Goal: Information Seeking & Learning: Learn about a topic

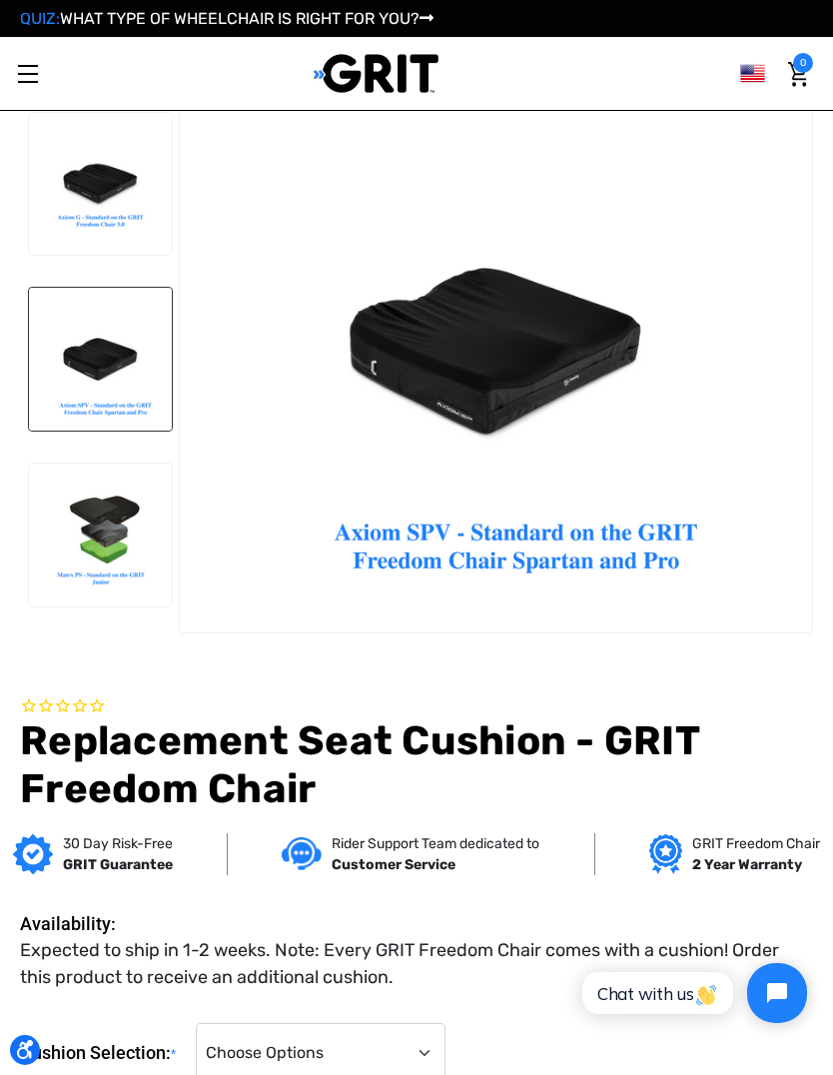
click at [434, 21] on icon at bounding box center [427, 18] width 14 height 16
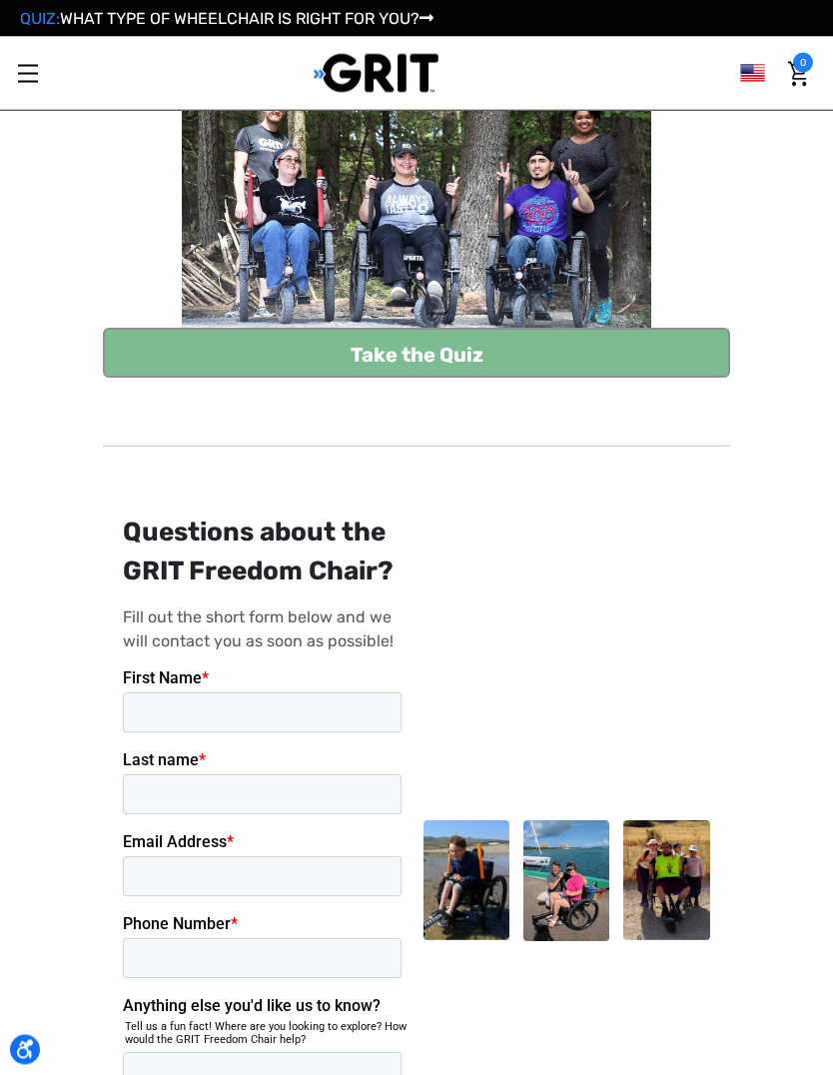
scroll to position [285, 0]
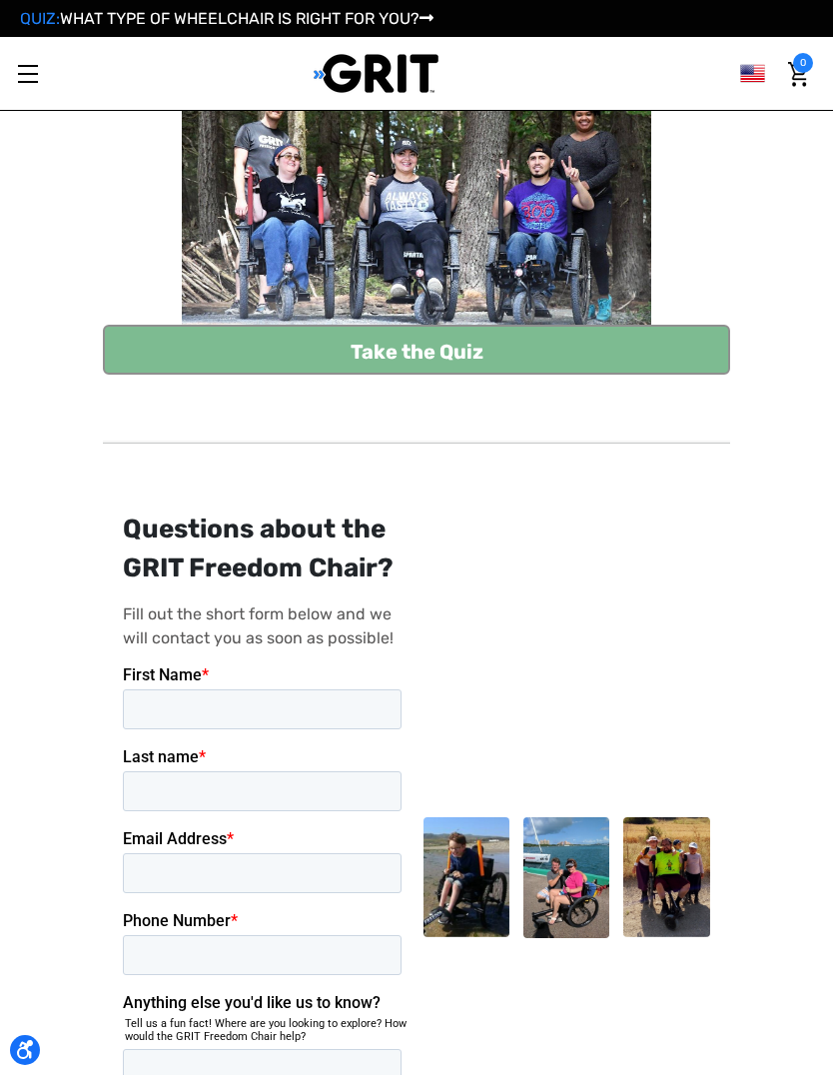
click at [529, 340] on link "Take the Quiz" at bounding box center [416, 350] width 627 height 50
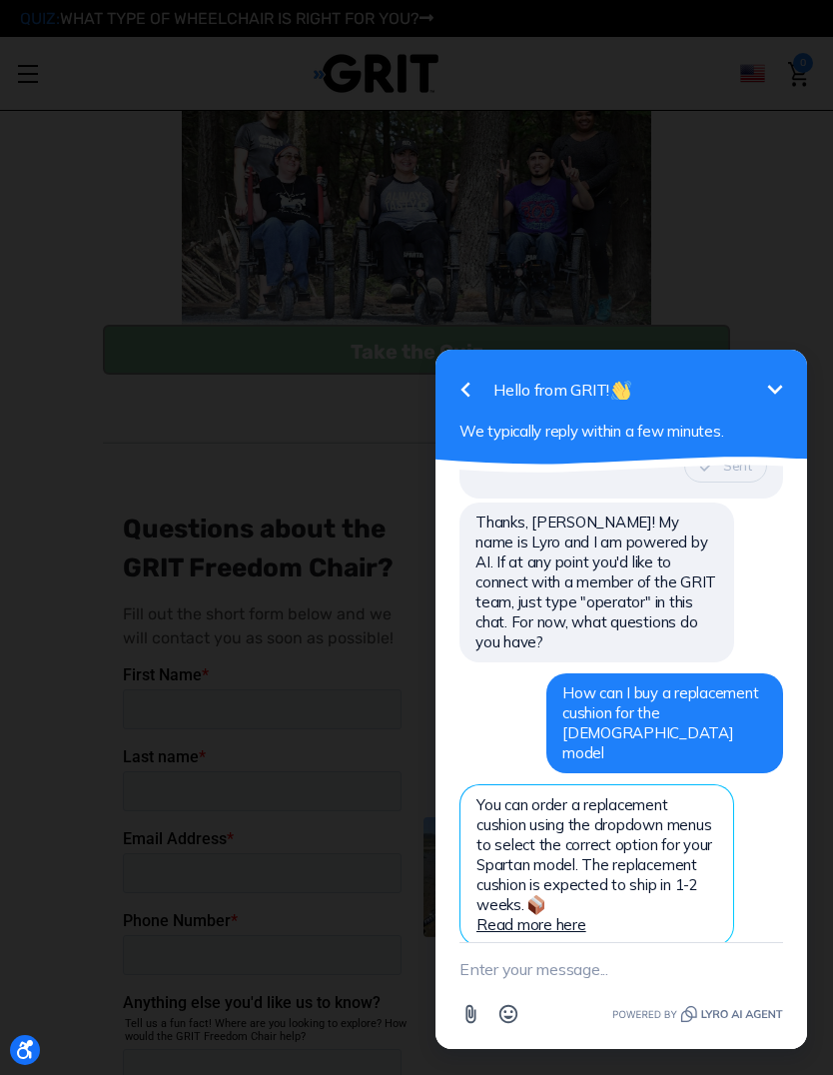
scroll to position [0, 0]
click at [766, 396] on icon "Minimize" at bounding box center [776, 390] width 24 height 24
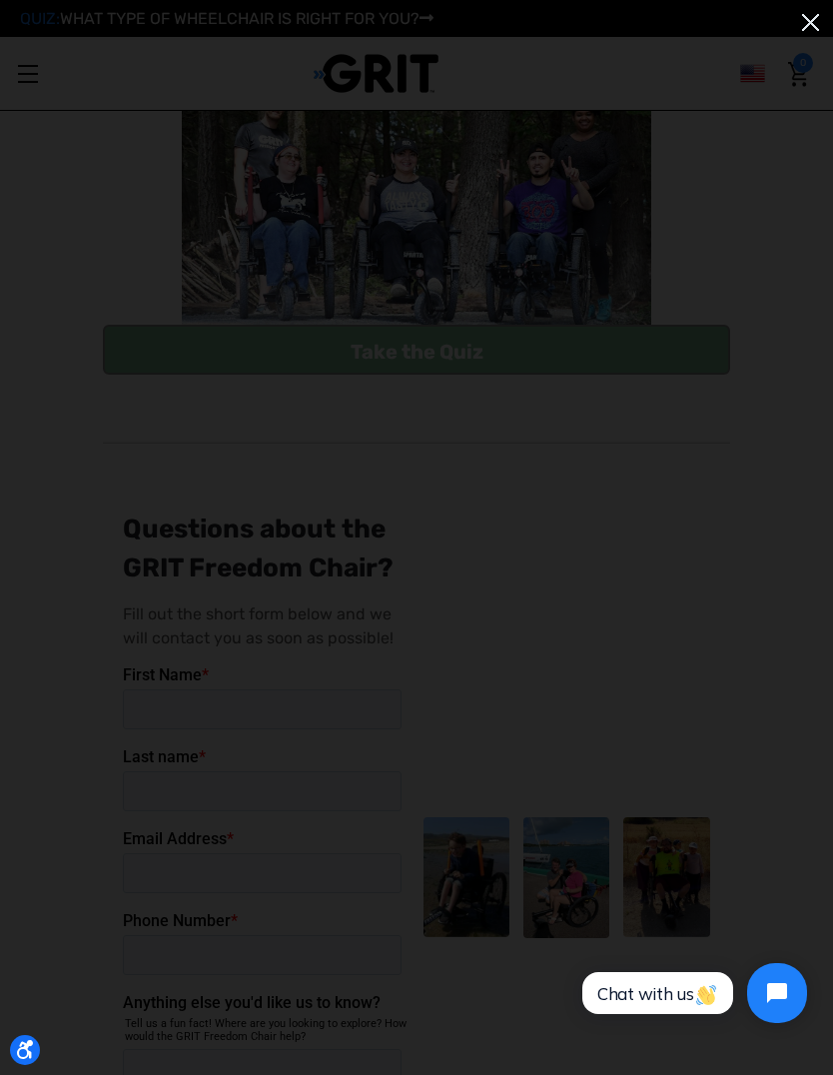
click at [800, 28] on img at bounding box center [810, 22] width 33 height 33
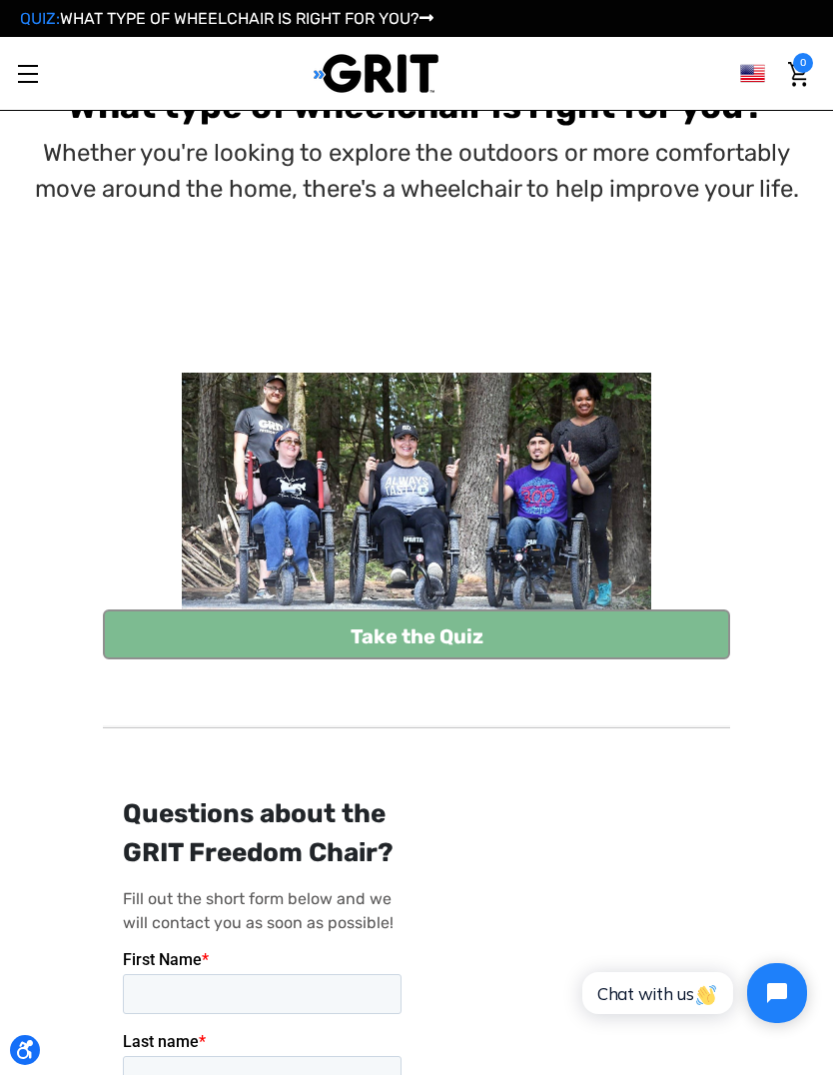
click at [32, 74] on span "Toggle menu" at bounding box center [28, 74] width 20 height 2
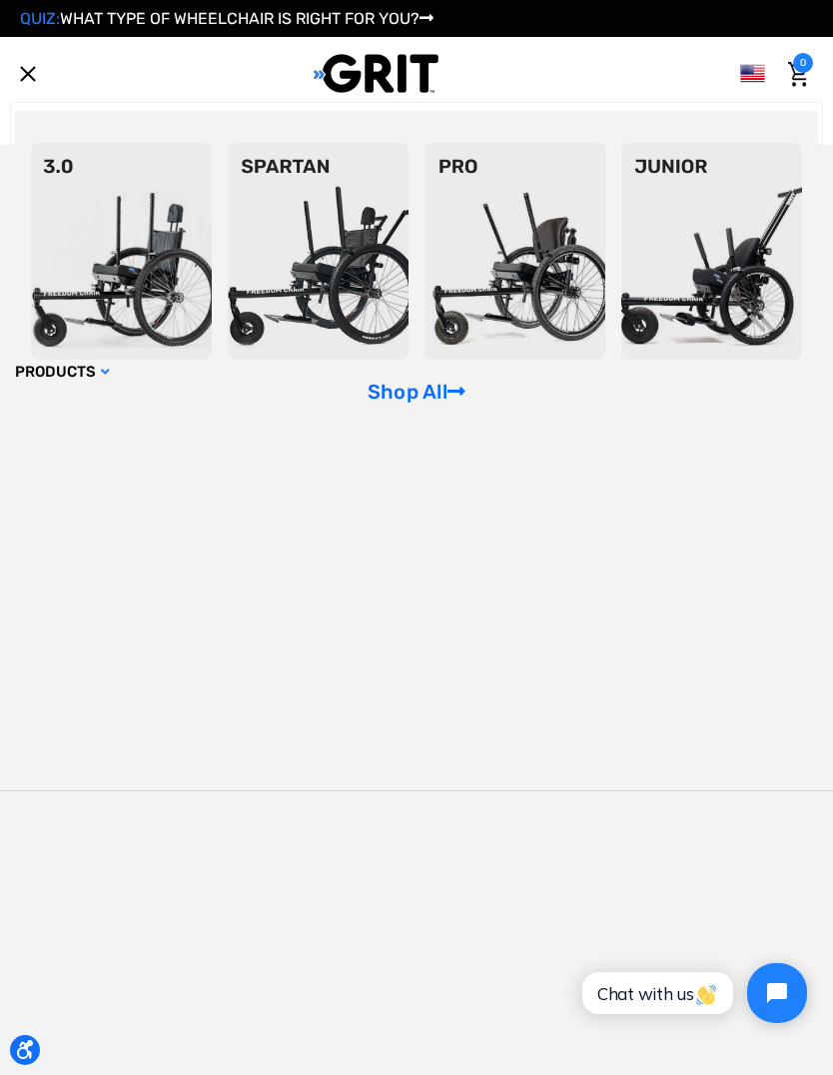
click at [432, 360] on img at bounding box center [515, 251] width 181 height 217
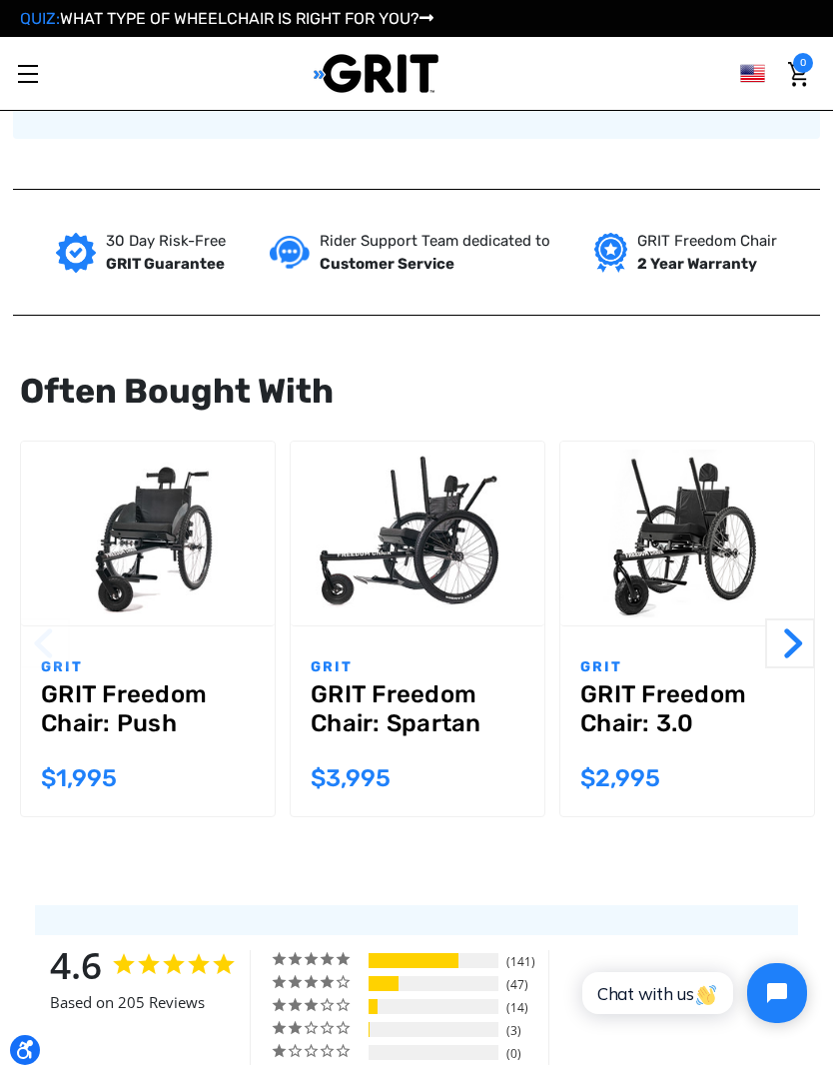
scroll to position [2130, 0]
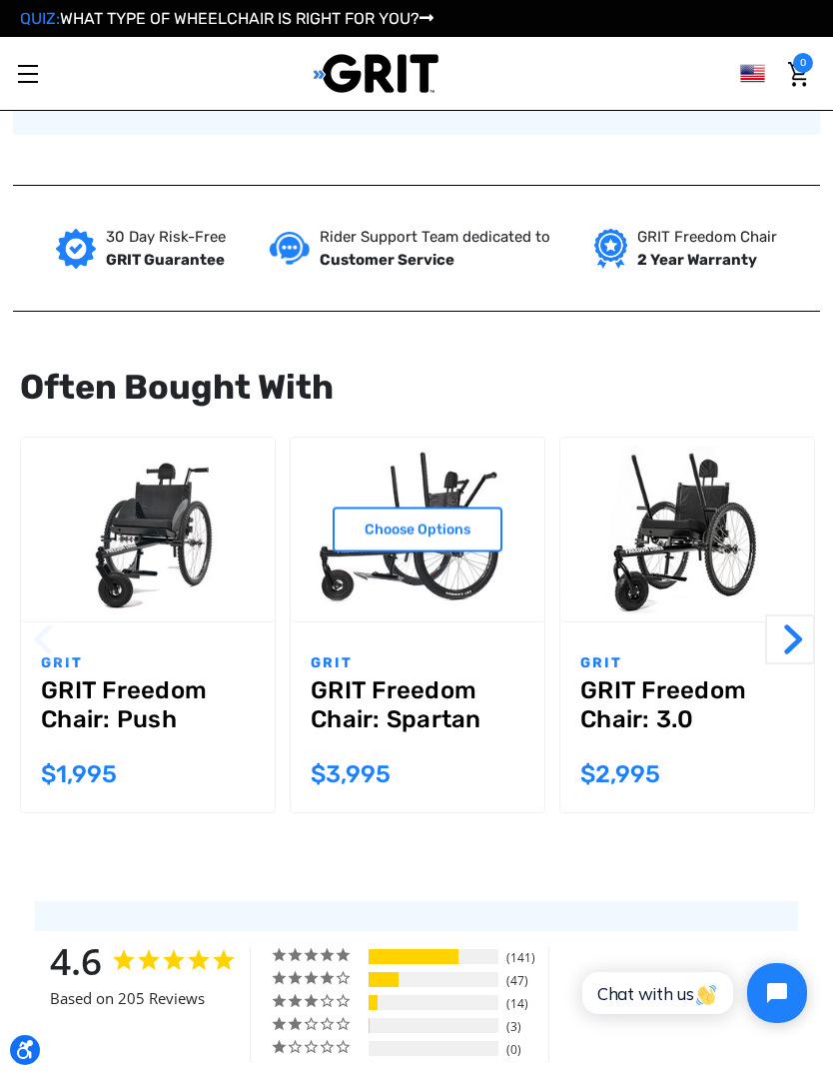
click at [446, 677] on link "GRIT Freedom Chair: Spartan" at bounding box center [418, 713] width 214 height 72
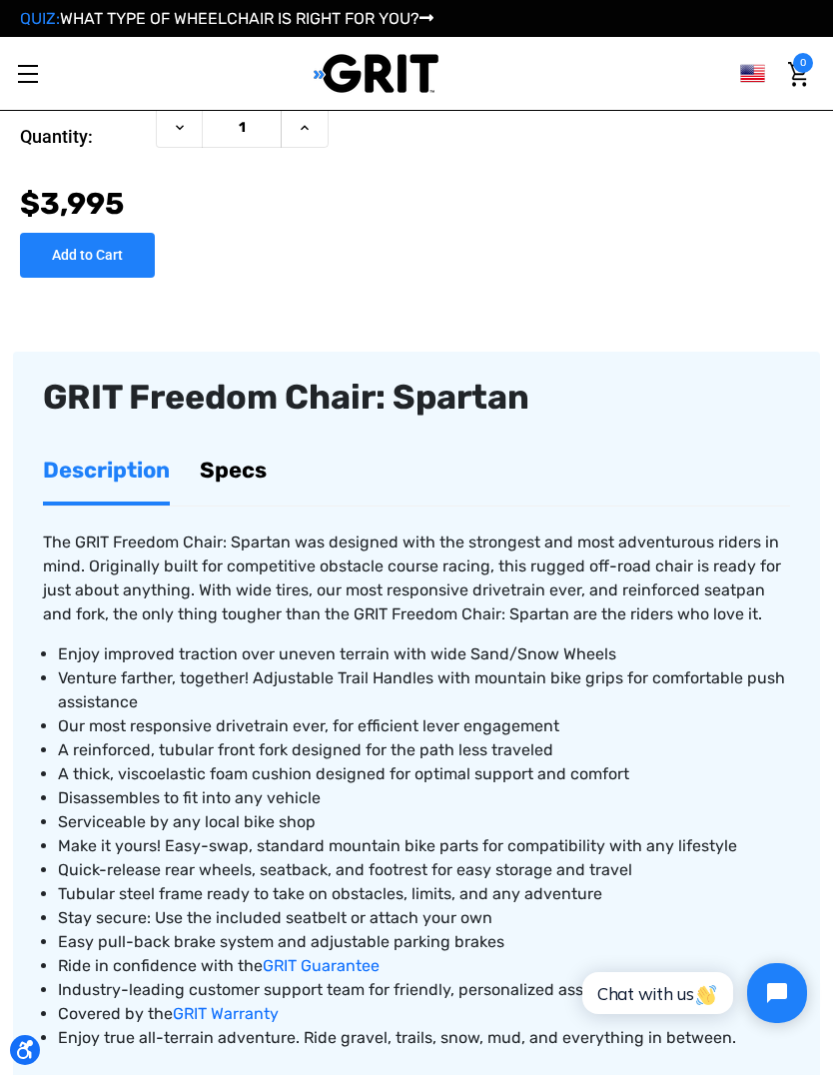
scroll to position [917, 0]
click at [254, 484] on link "Specs" at bounding box center [233, 471] width 67 height 63
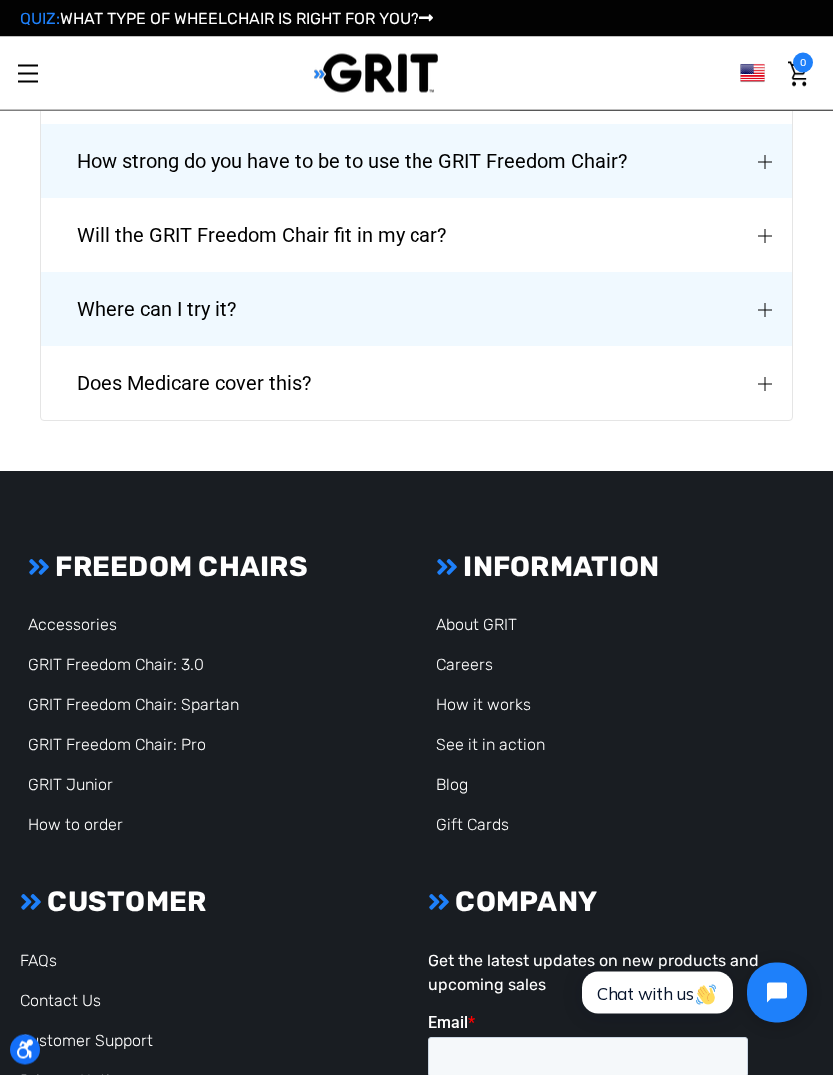
click at [91, 278] on span "Where can I try it?" at bounding box center [156, 310] width 219 height 72
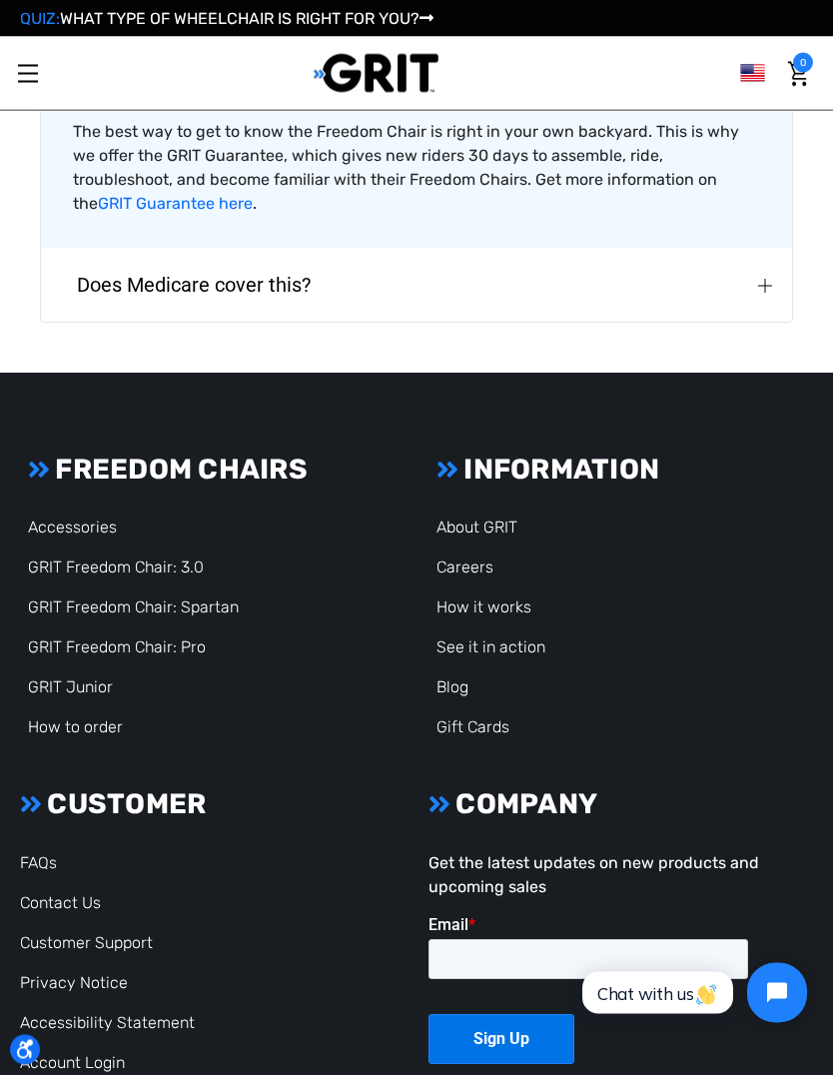
scroll to position [5362, 0]
click at [184, 598] on link "GRIT Freedom Chair: Spartan" at bounding box center [133, 607] width 211 height 19
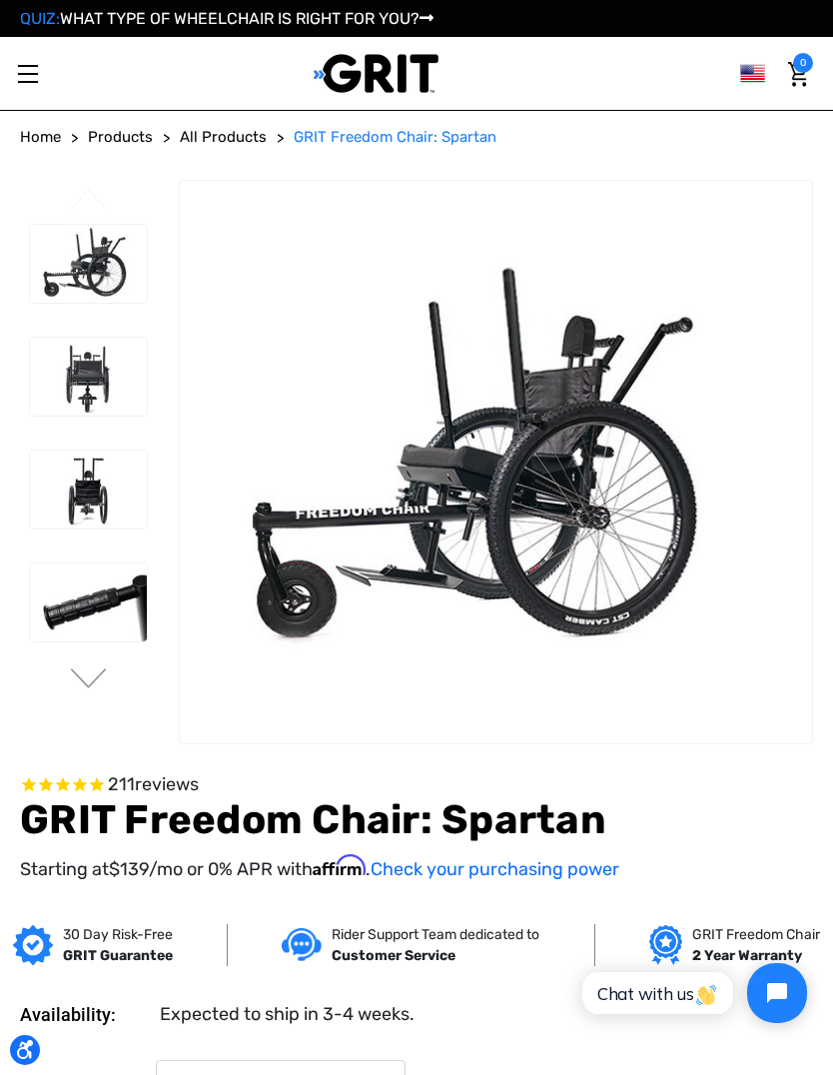
click at [338, 974] on dl "Availability: Expected to ship in 3-4 weeks." at bounding box center [416, 999] width 793 height 57
click at [87, 380] on img at bounding box center [88, 377] width 117 height 78
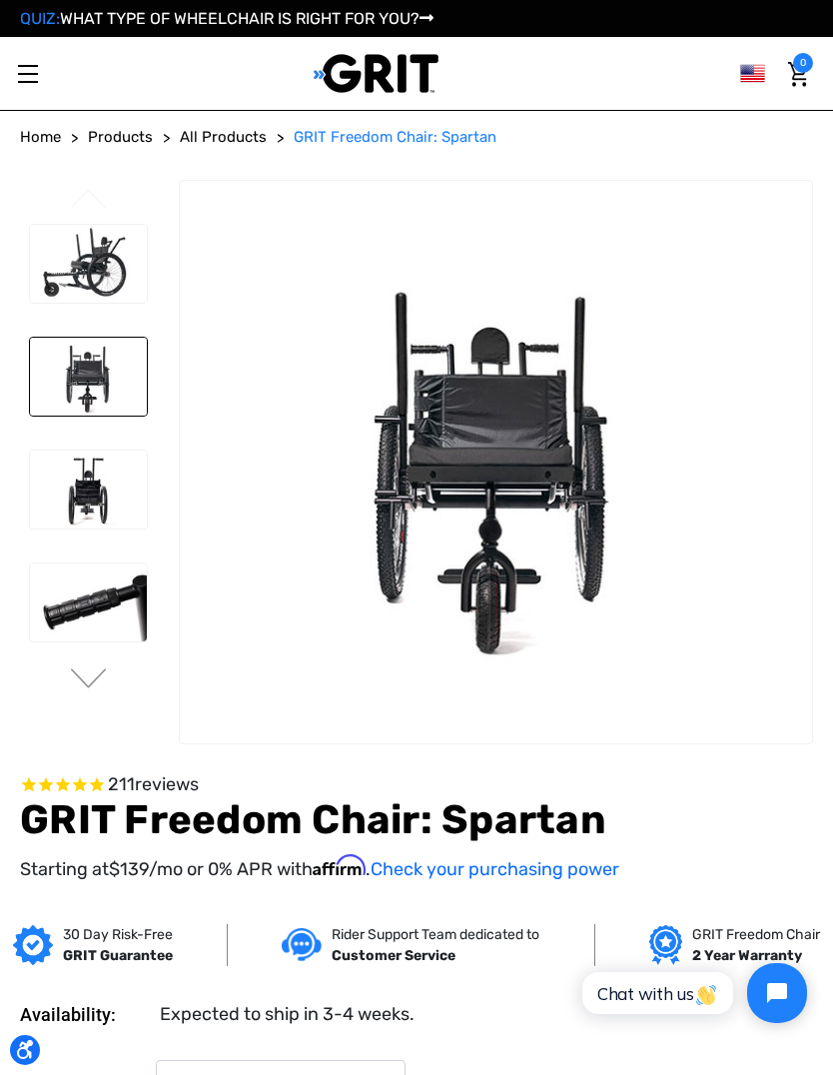
click at [93, 505] on img at bounding box center [88, 490] width 117 height 78
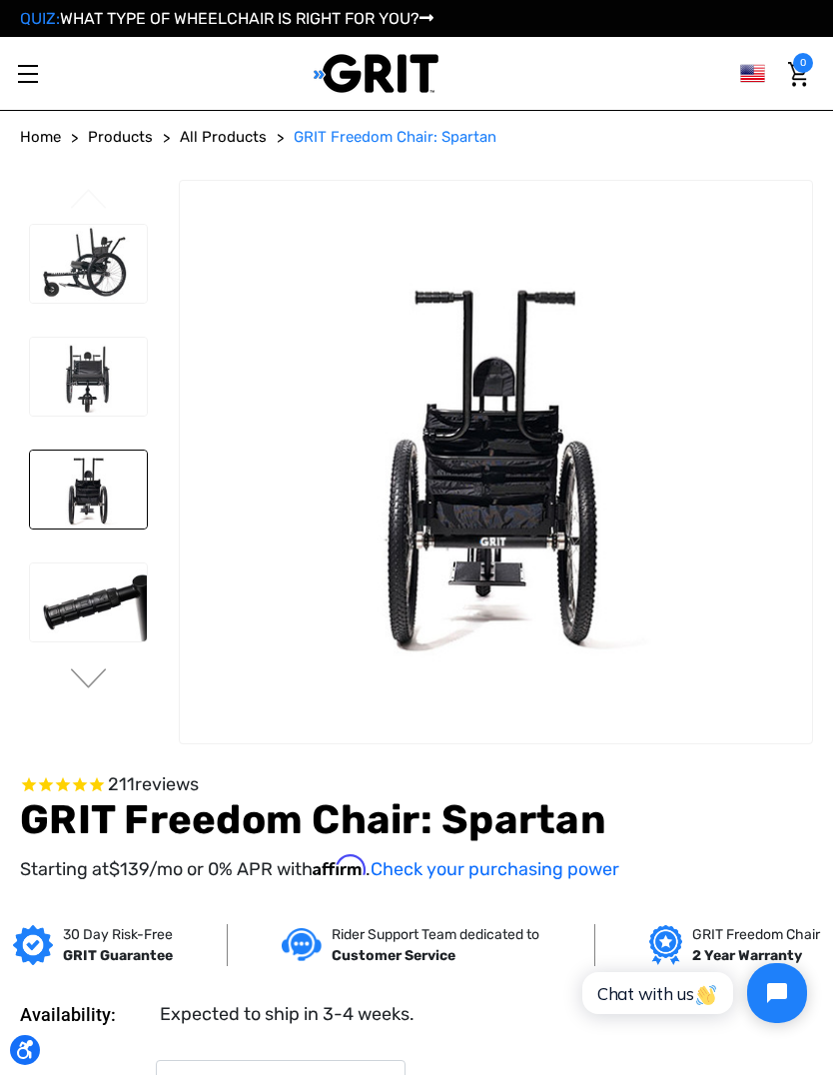
click at [83, 596] on img at bounding box center [88, 603] width 117 height 78
